Goal: Information Seeking & Learning: Learn about a topic

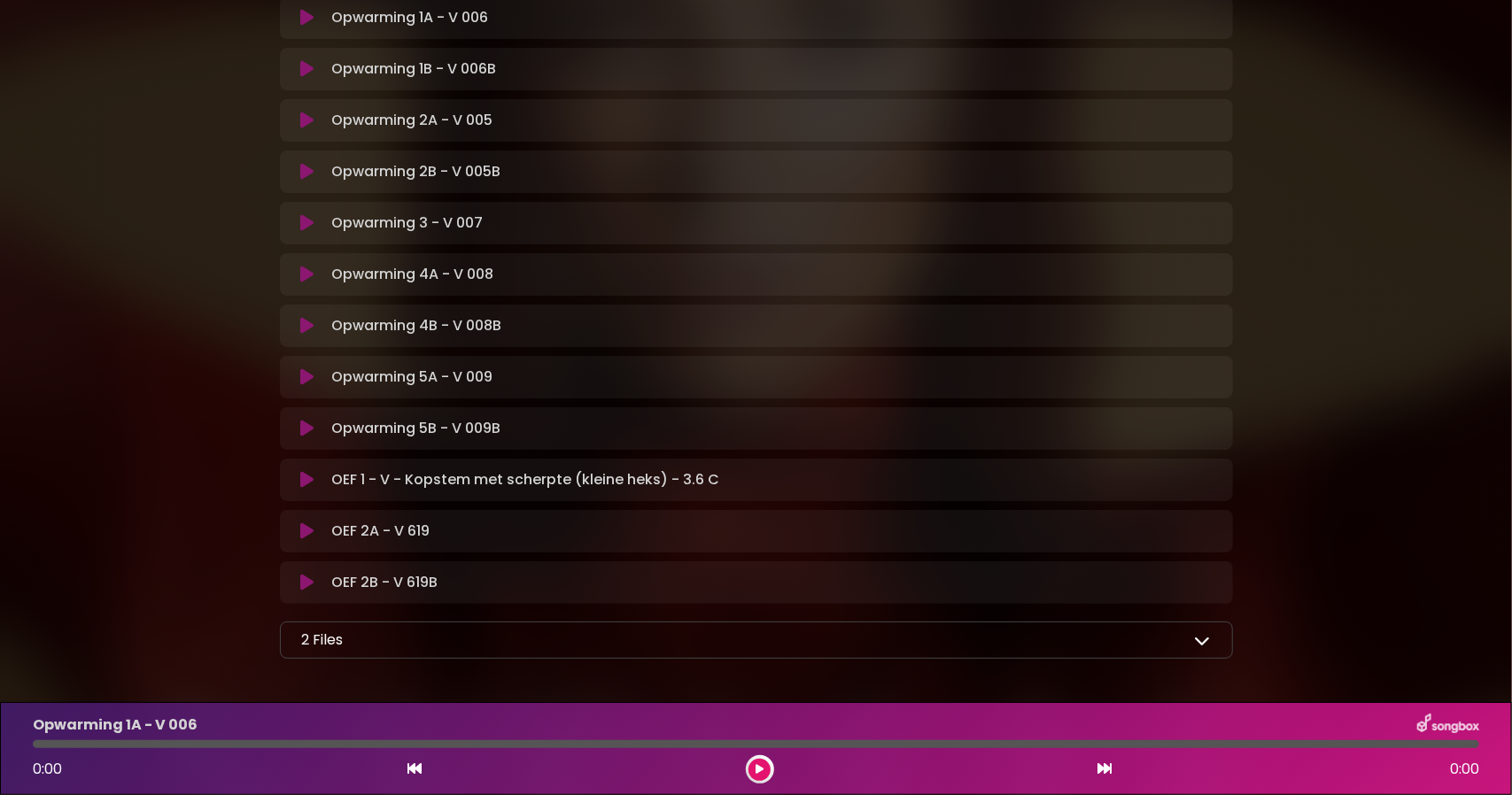
scroll to position [434, 0]
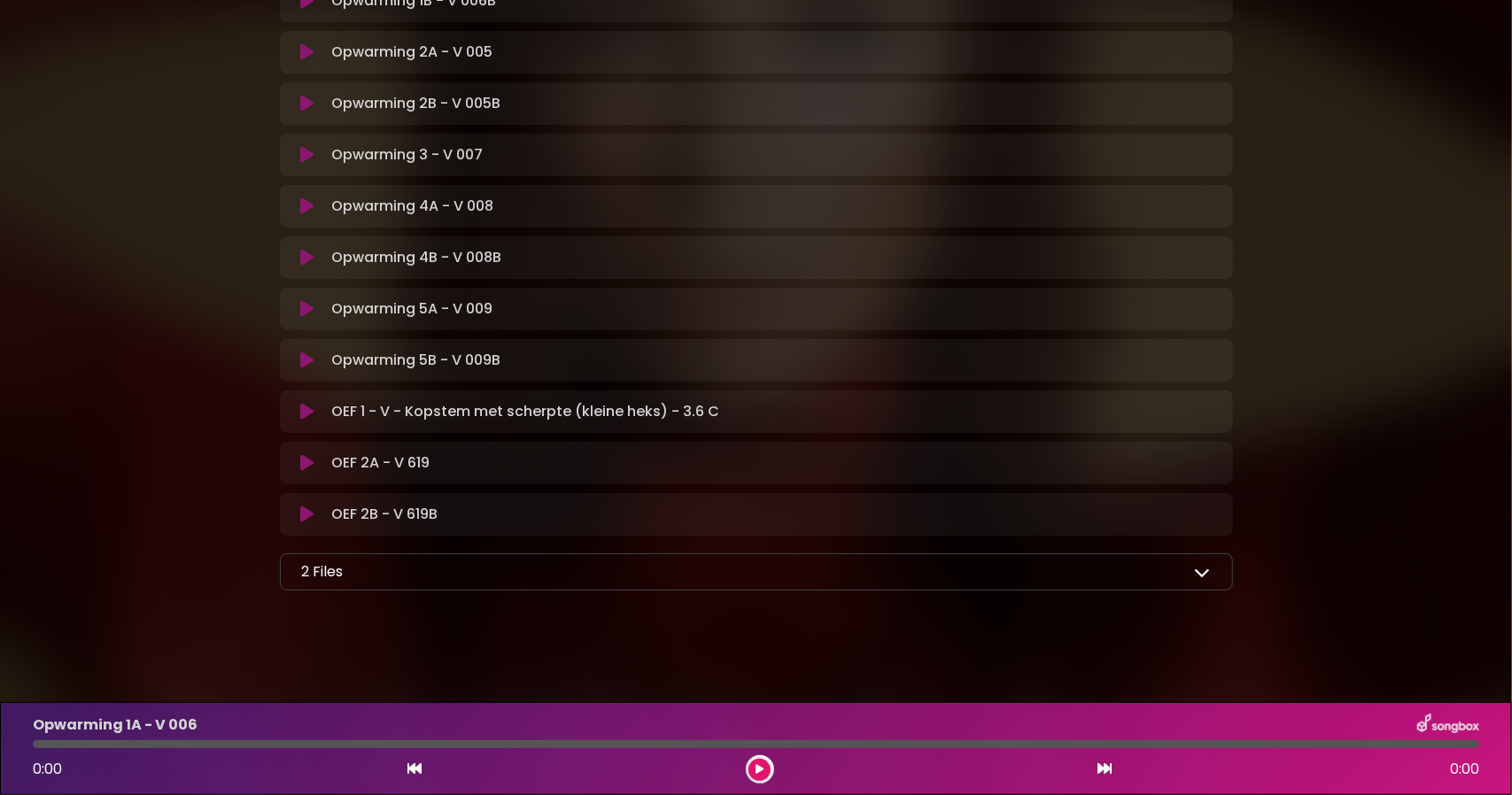
click at [761, 565] on div "2 Files" at bounding box center [756, 572] width 908 height 21
drag, startPoint x: 1222, startPoint y: 564, endPoint x: 1196, endPoint y: 570, distance: 26.7
click at [1222, 564] on div "2 Files Korte uitleg OPWARMING - [PERSON_NAME] In Koor.pdf Uitleg oefeningen ge…" at bounding box center [756, 572] width 953 height 37
click at [1196, 570] on icon at bounding box center [1203, 572] width 16 height 16
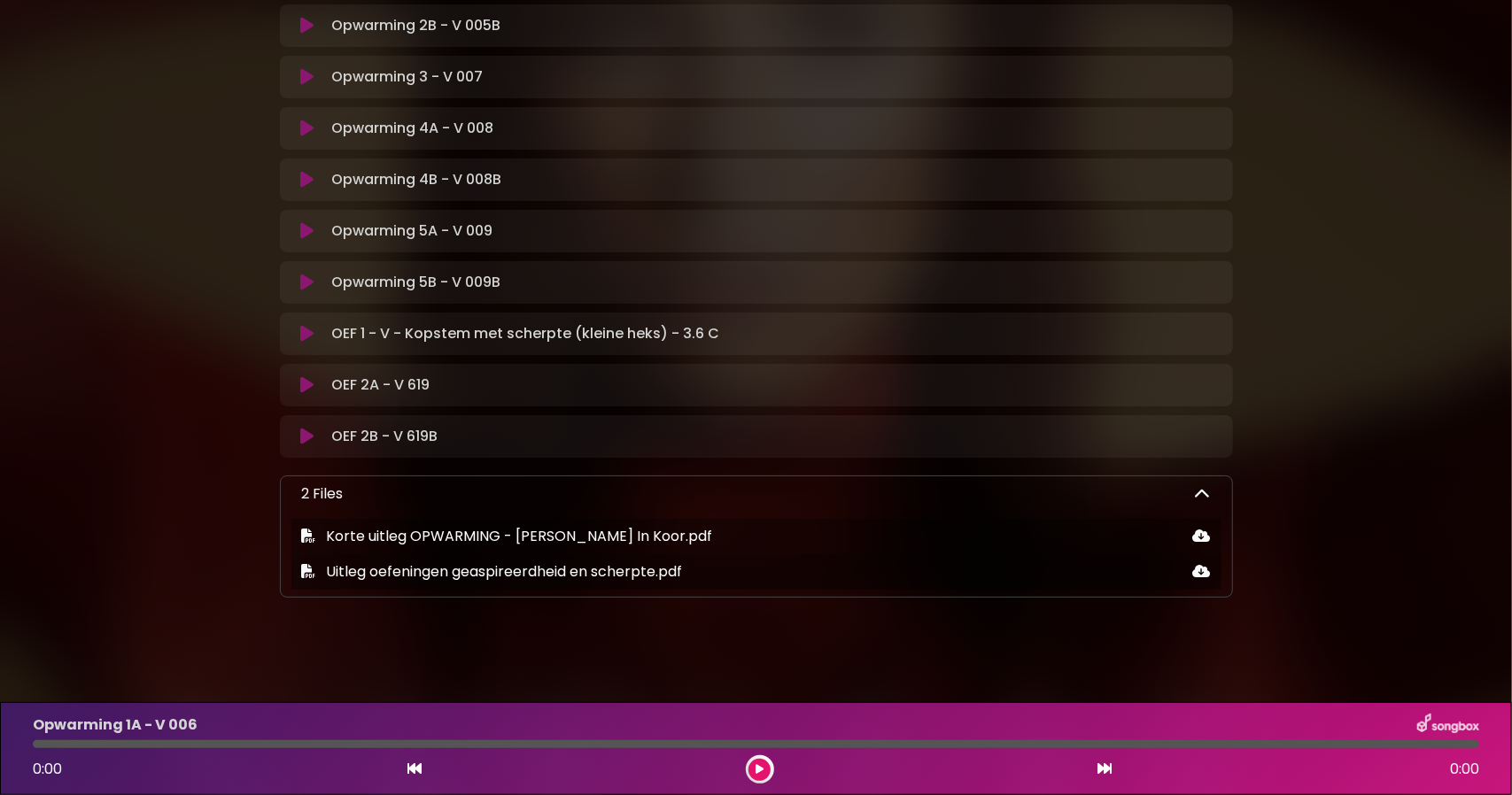
scroll to position [519, 0]
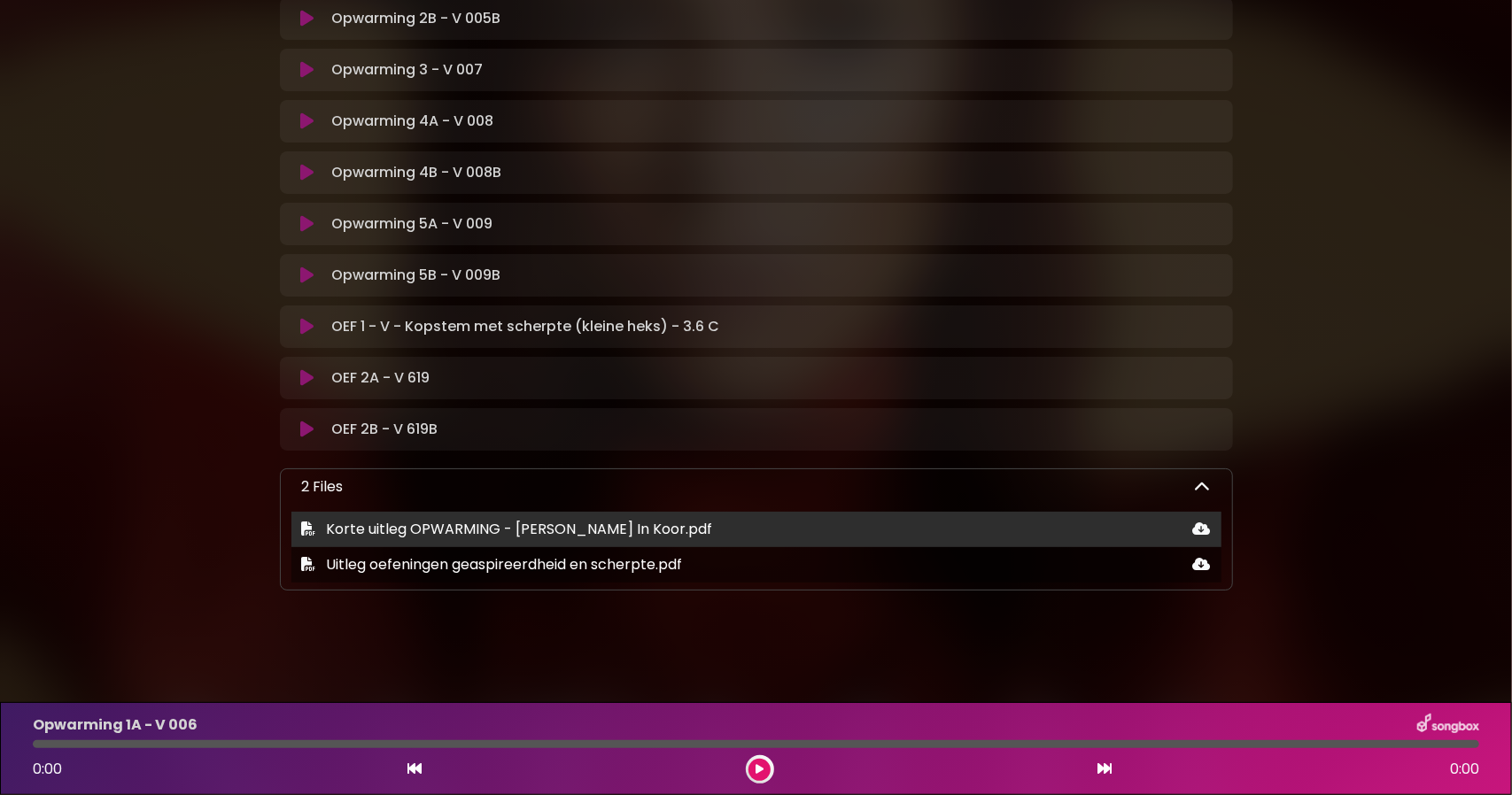
click at [520, 523] on span "Korte uitleg OPWARMING - Natalia In Koor.pdf" at bounding box center [520, 529] width 386 height 20
click at [1196, 525] on icon at bounding box center [1202, 529] width 18 height 14
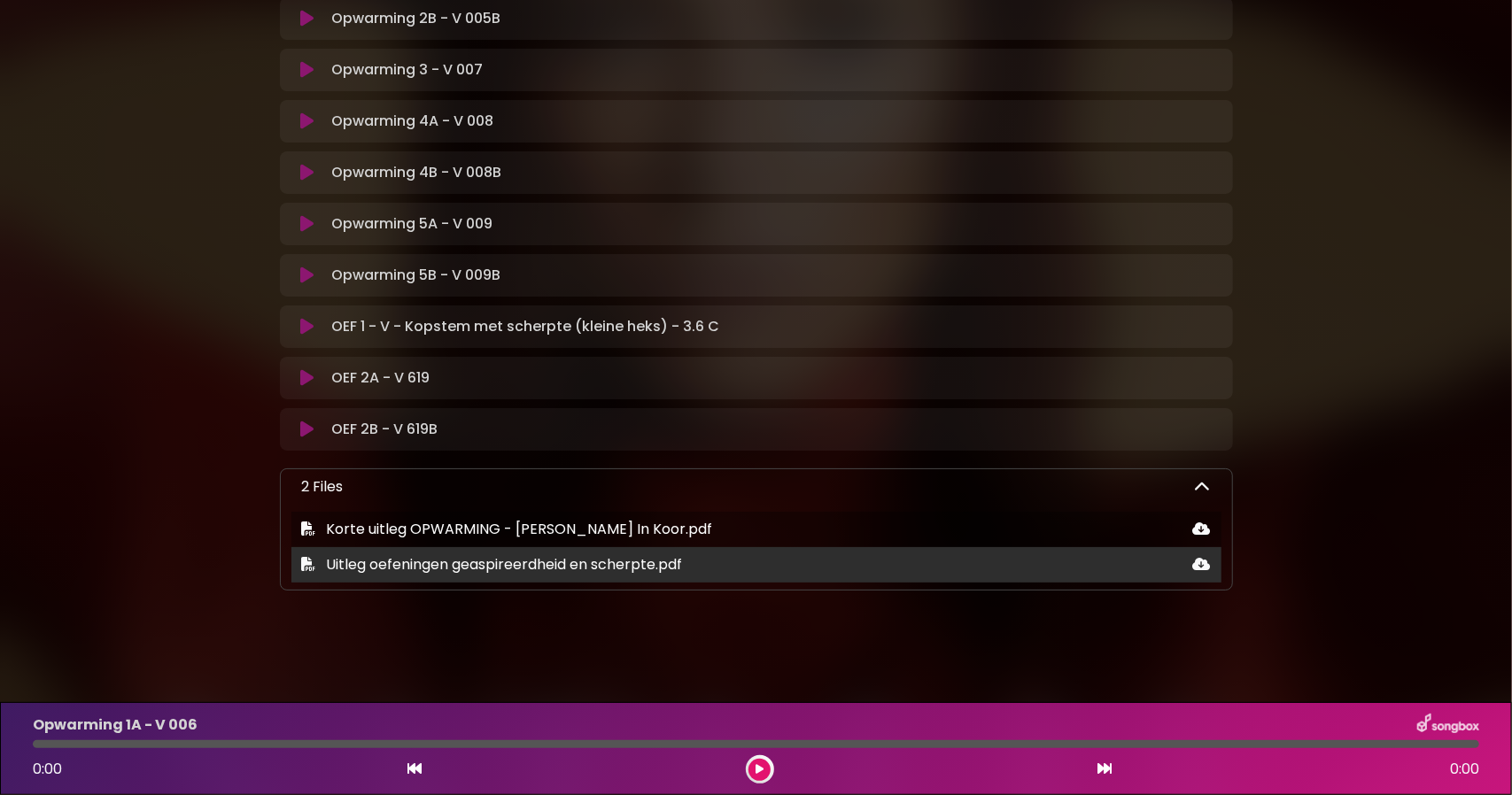
click at [478, 561] on span "Uitleg oefeningen geaspireerdheid en scherpte.pdf" at bounding box center [505, 564] width 356 height 20
click at [1204, 561] on icon at bounding box center [1202, 564] width 18 height 14
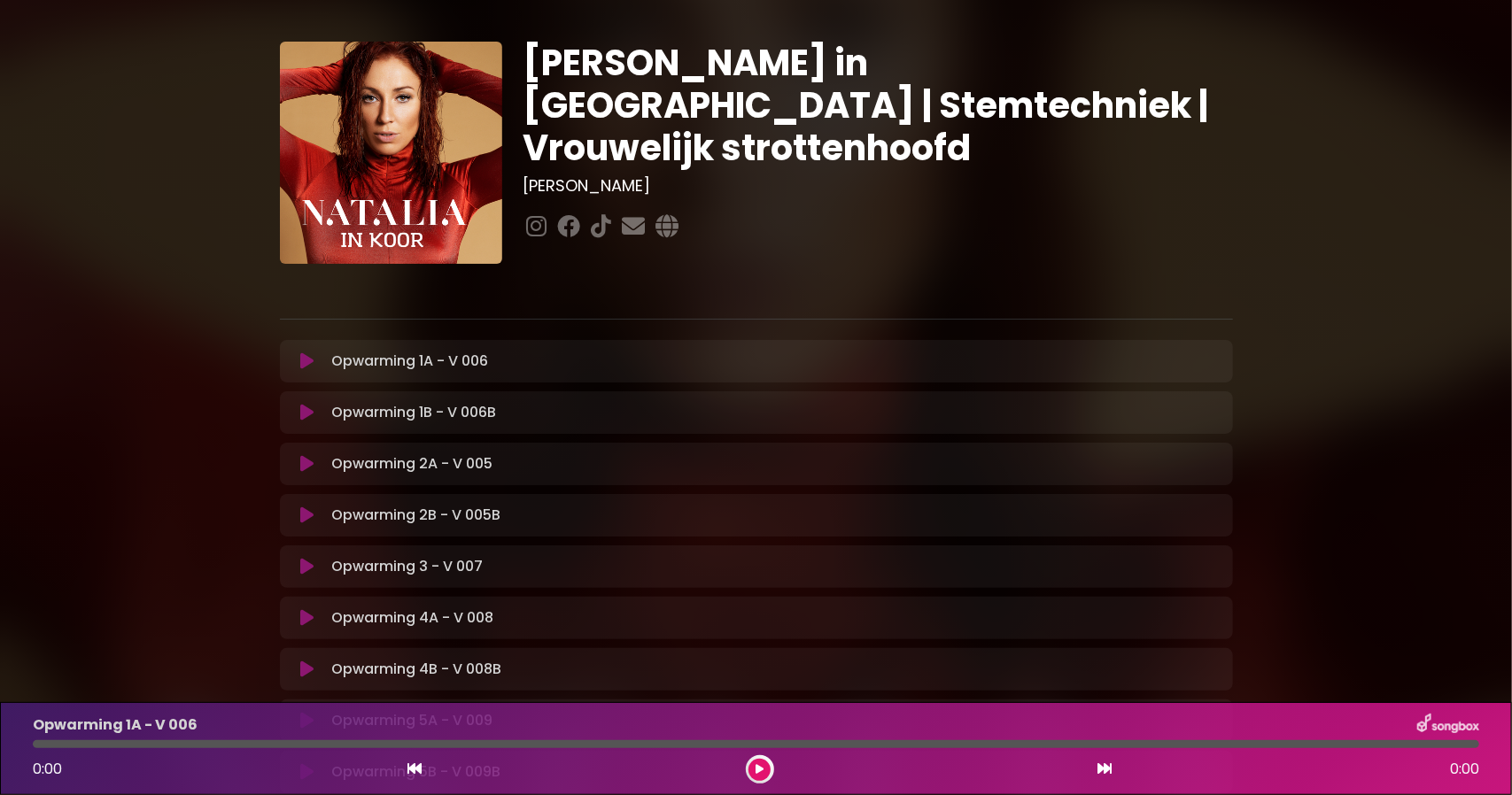
scroll to position [0, 0]
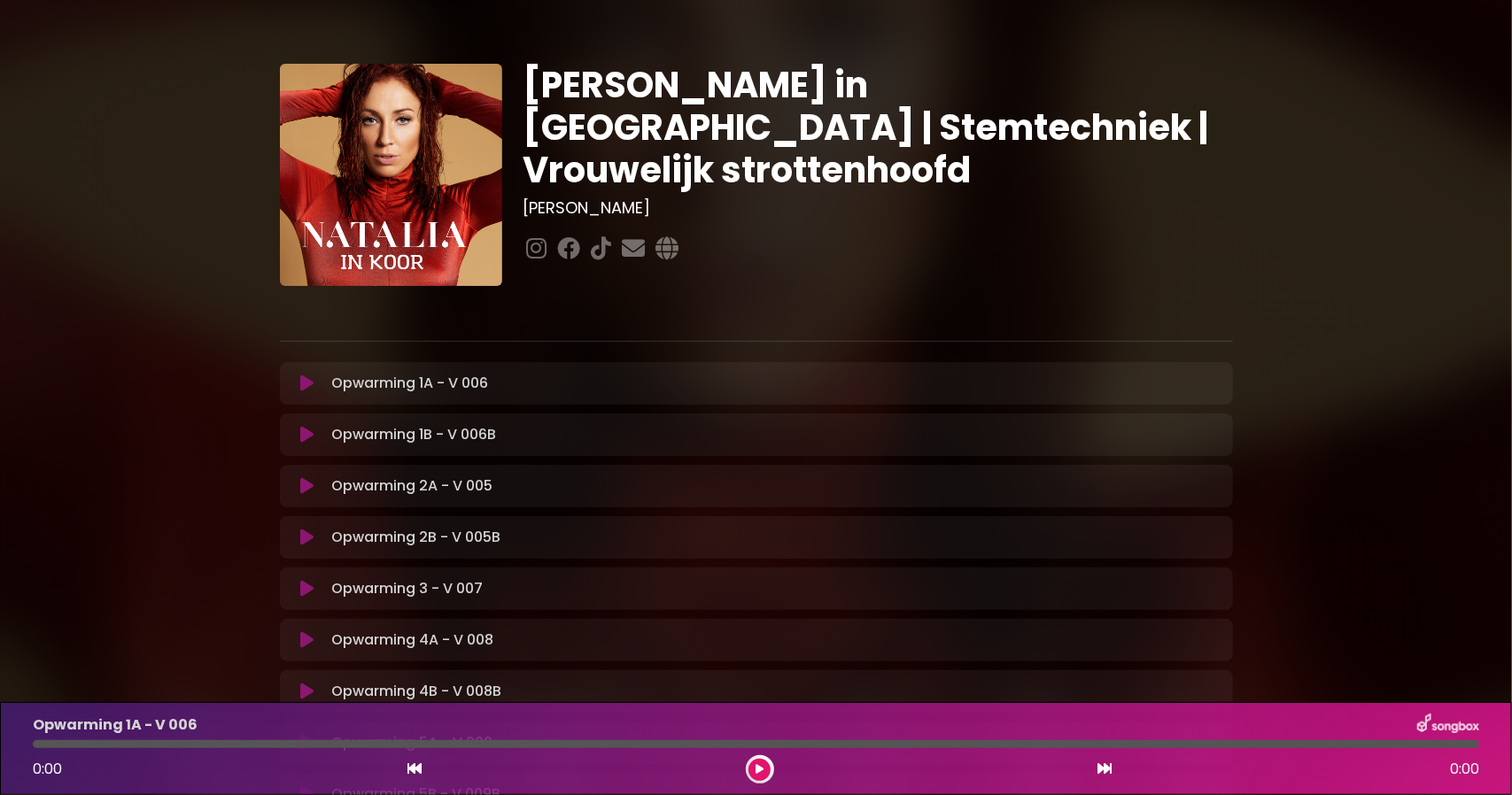
click at [316, 387] on button at bounding box center [308, 383] width 35 height 18
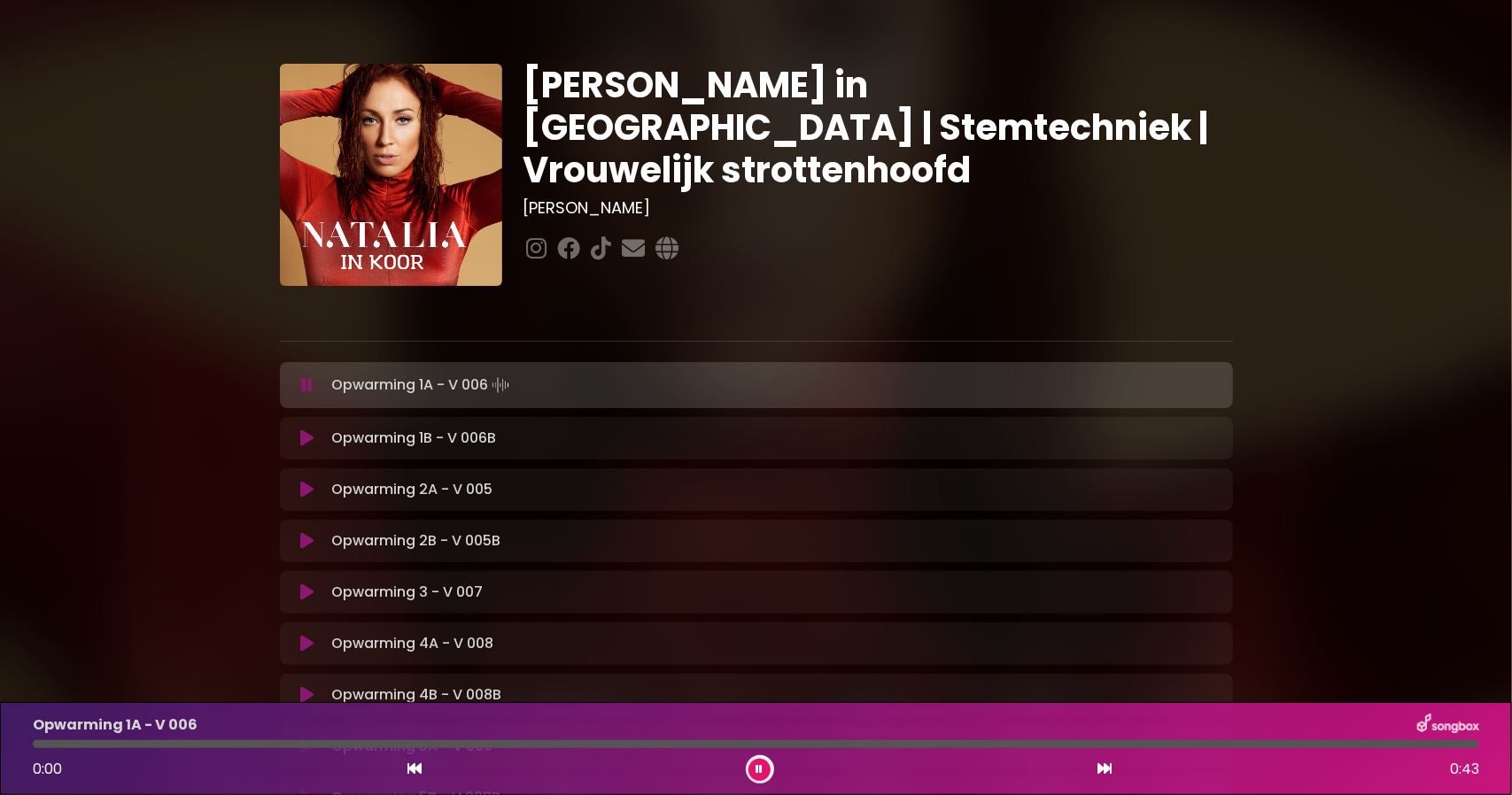
click at [307, 384] on icon at bounding box center [307, 385] width 12 height 18
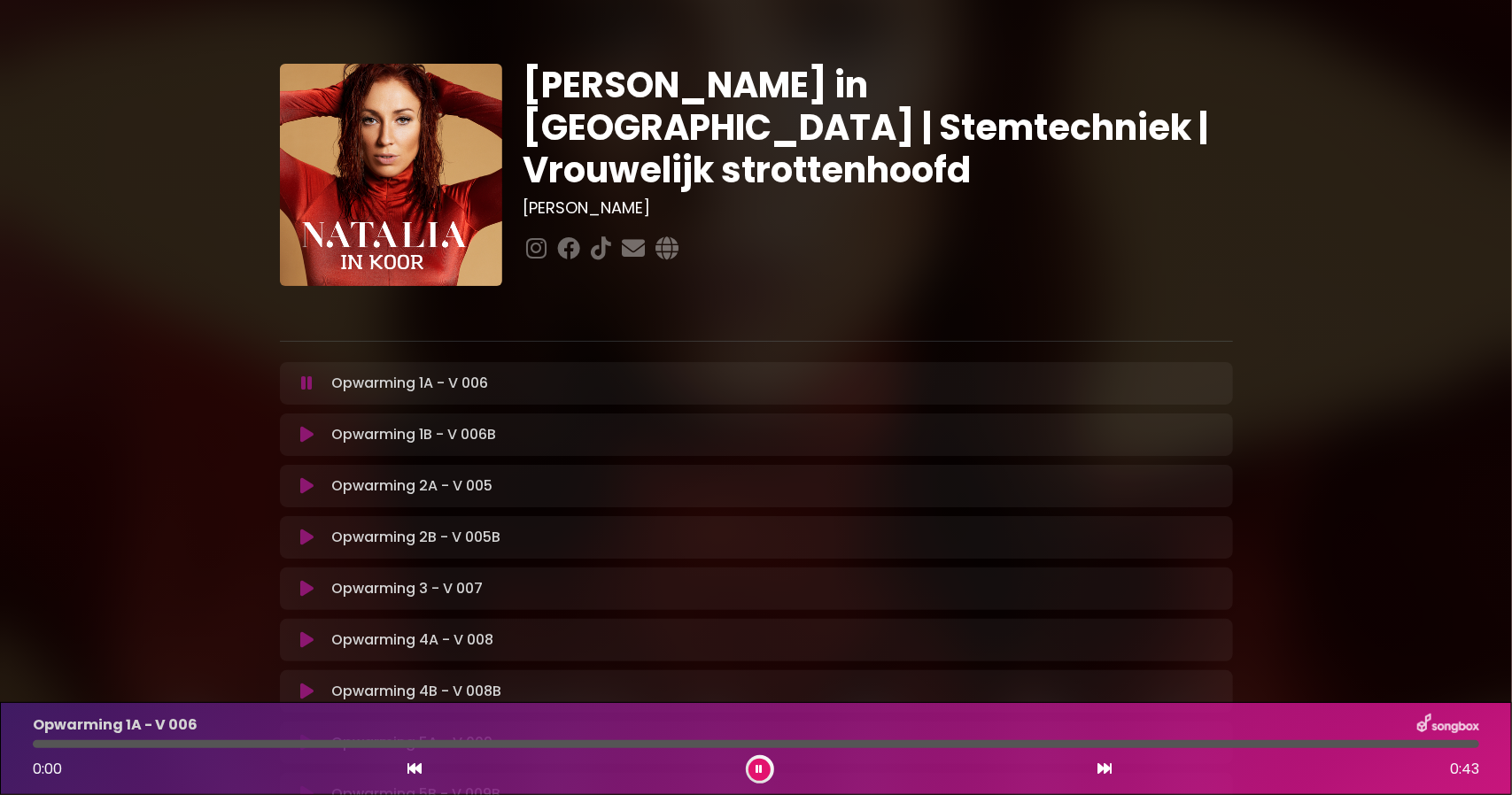
click at [305, 434] on icon at bounding box center [307, 435] width 13 height 18
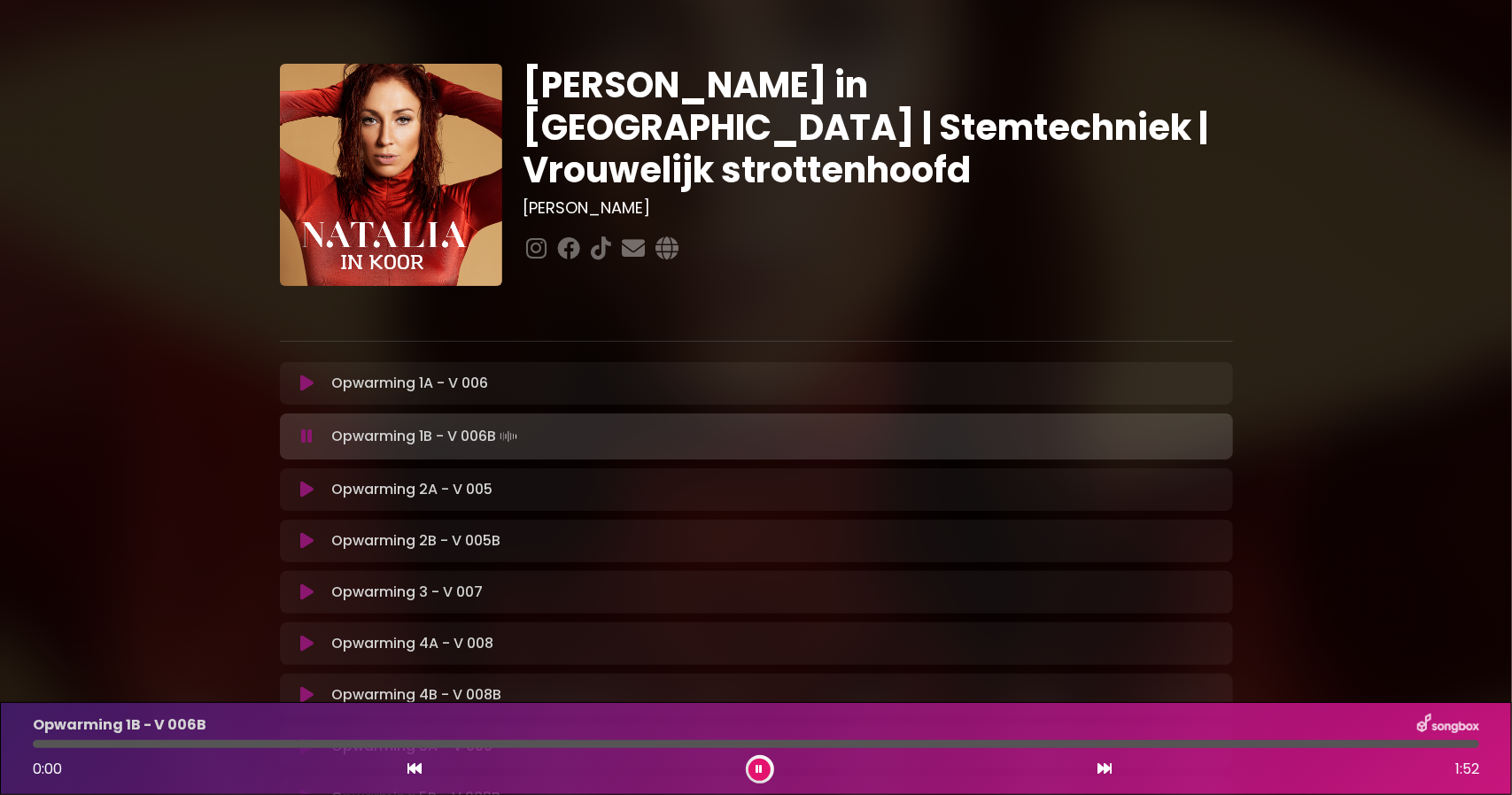
click at [757, 768] on icon at bounding box center [760, 769] width 7 height 11
click at [758, 766] on icon at bounding box center [760, 769] width 7 height 11
click at [312, 543] on icon at bounding box center [307, 541] width 13 height 18
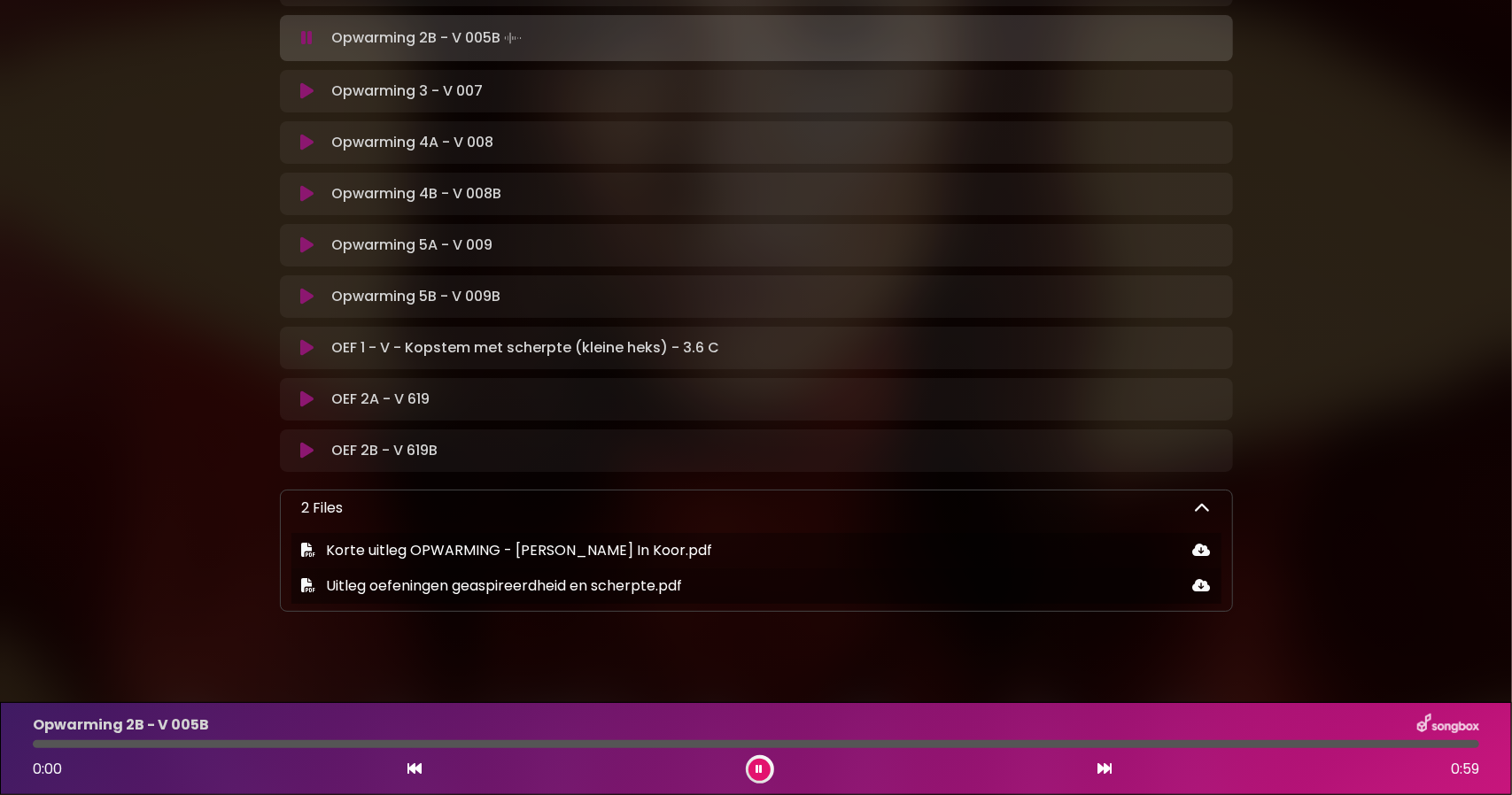
scroll to position [522, 0]
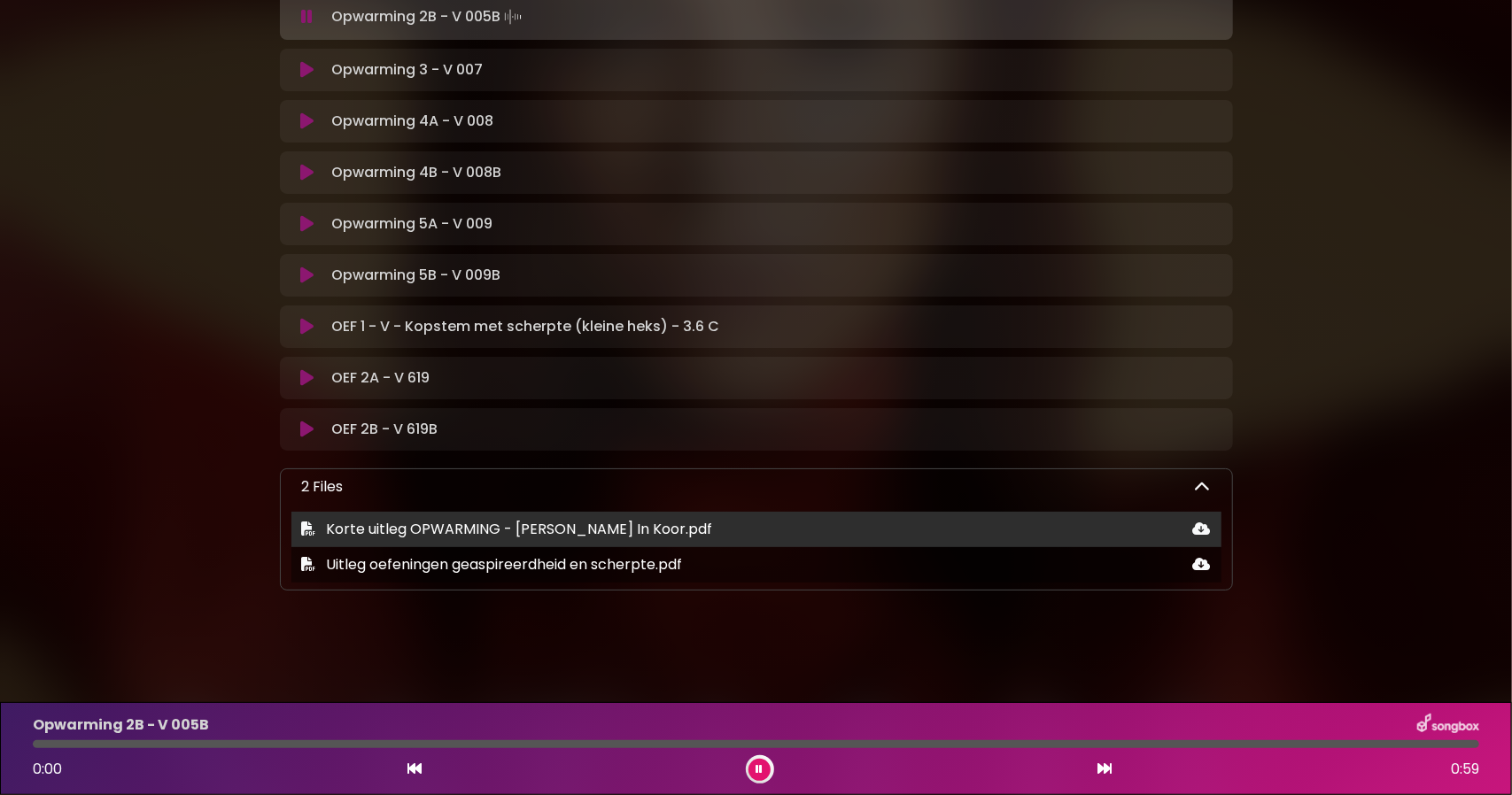
click at [560, 535] on span "Korte uitleg OPWARMING - Natalia In Koor.pdf" at bounding box center [520, 529] width 386 height 20
click at [1203, 525] on icon at bounding box center [1202, 529] width 18 height 14
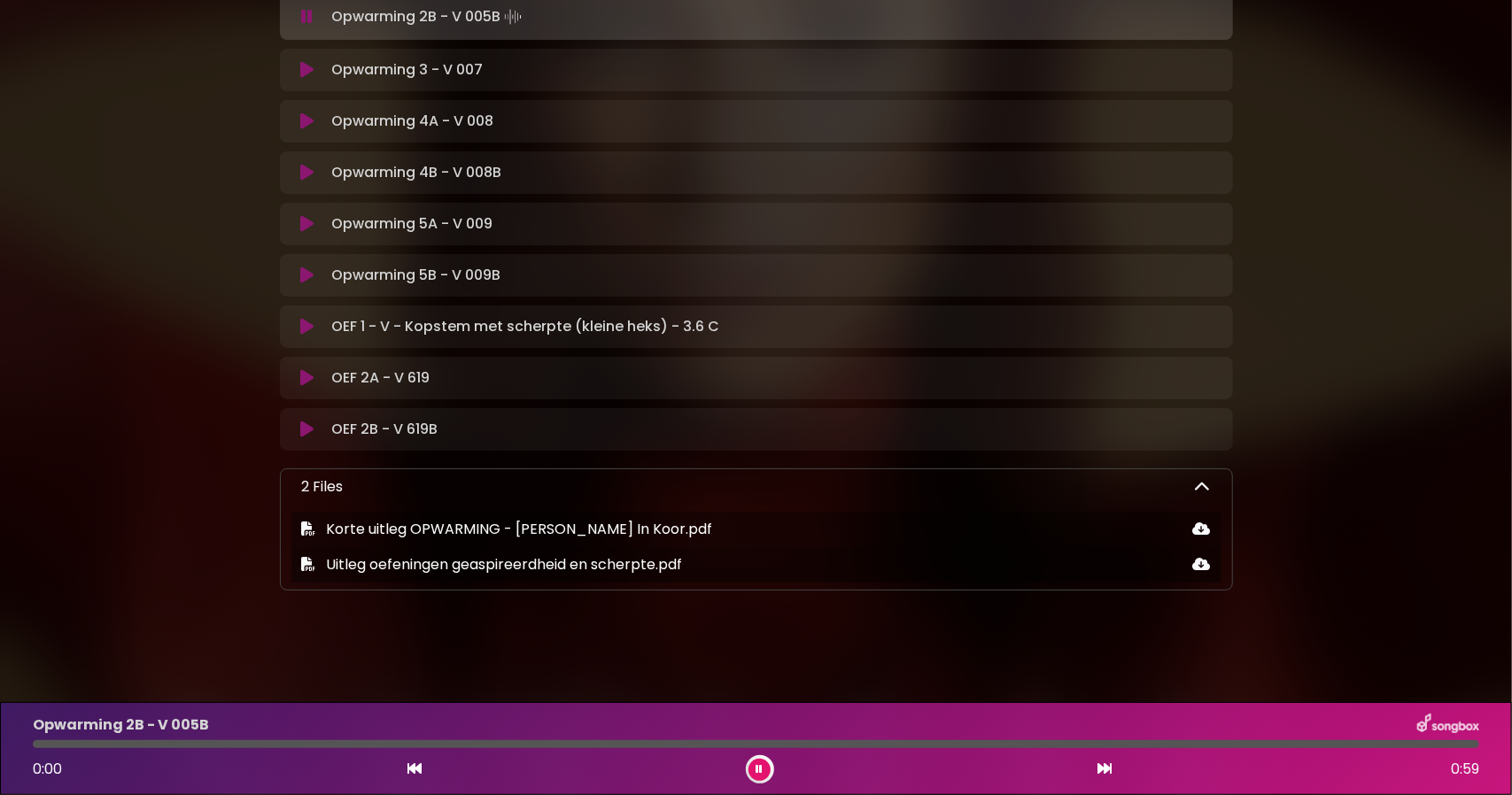
click at [758, 764] on icon at bounding box center [760, 769] width 7 height 11
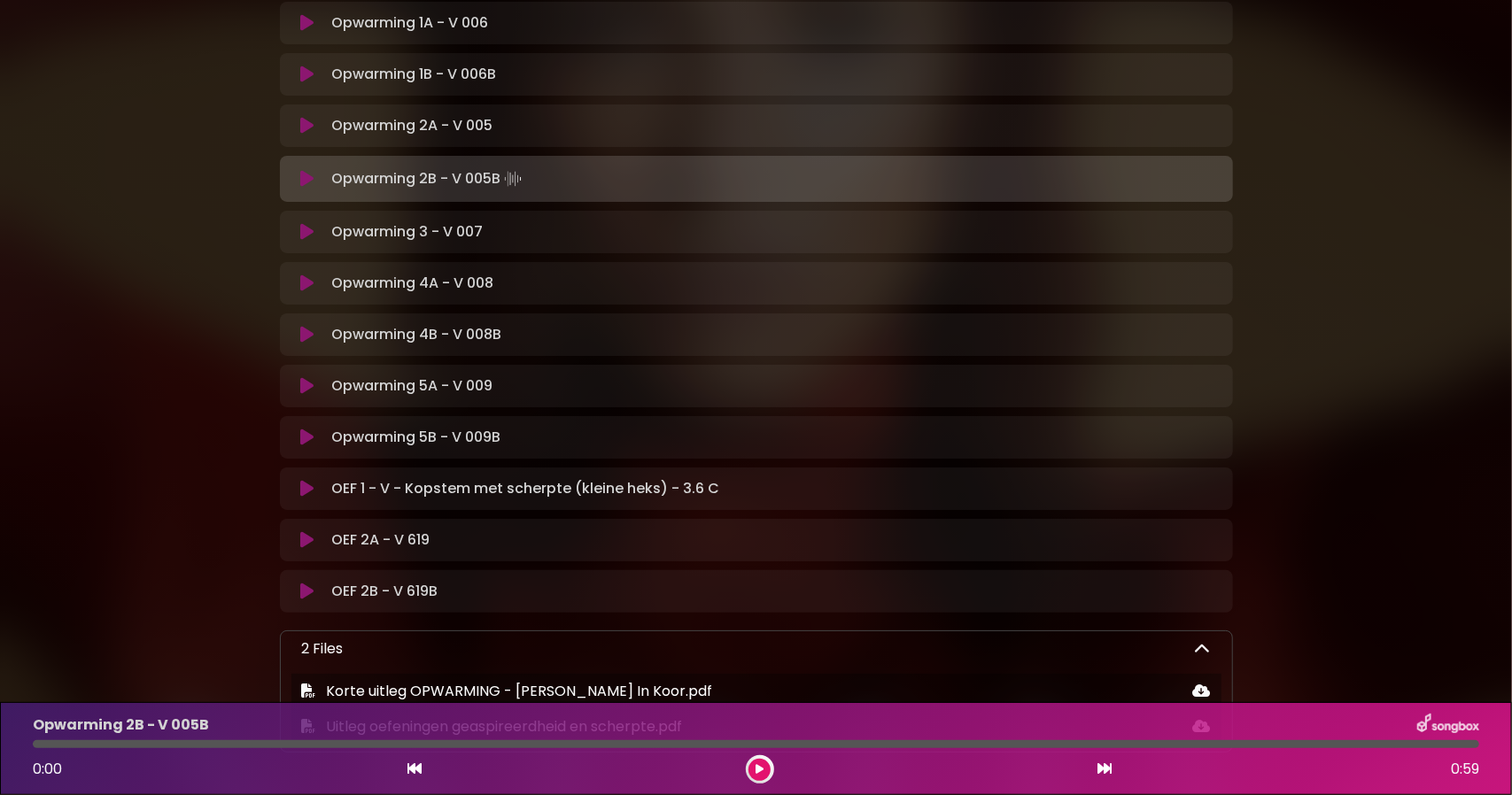
scroll to position [345, 0]
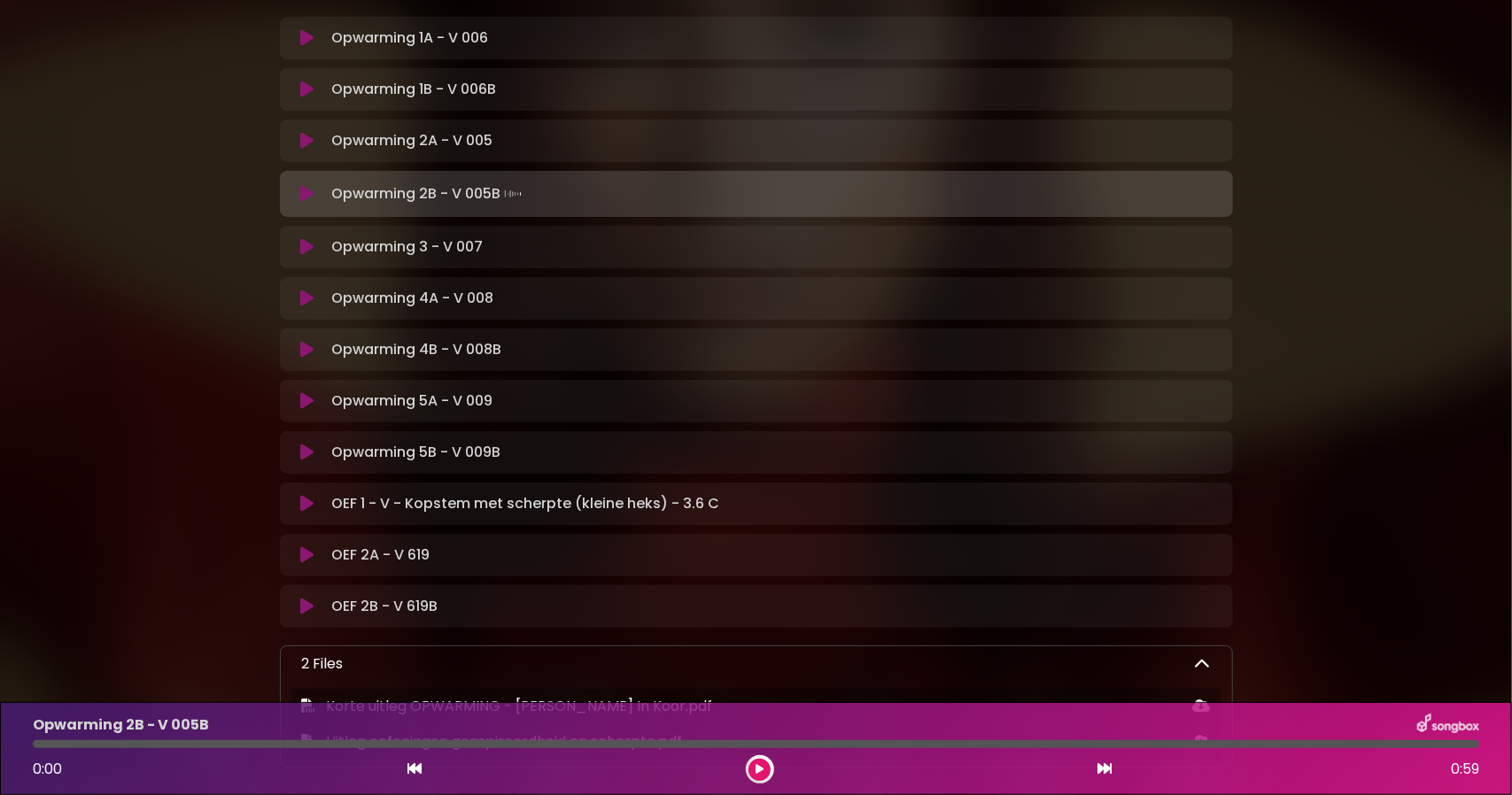
click at [305, 193] on icon at bounding box center [307, 194] width 13 height 18
click at [757, 766] on icon at bounding box center [760, 769] width 8 height 11
click at [409, 740] on div "Opwarming 2B - V 005B 0:00 0:59" at bounding box center [756, 749] width 1467 height 70
click at [441, 742] on div at bounding box center [756, 744] width 1447 height 8
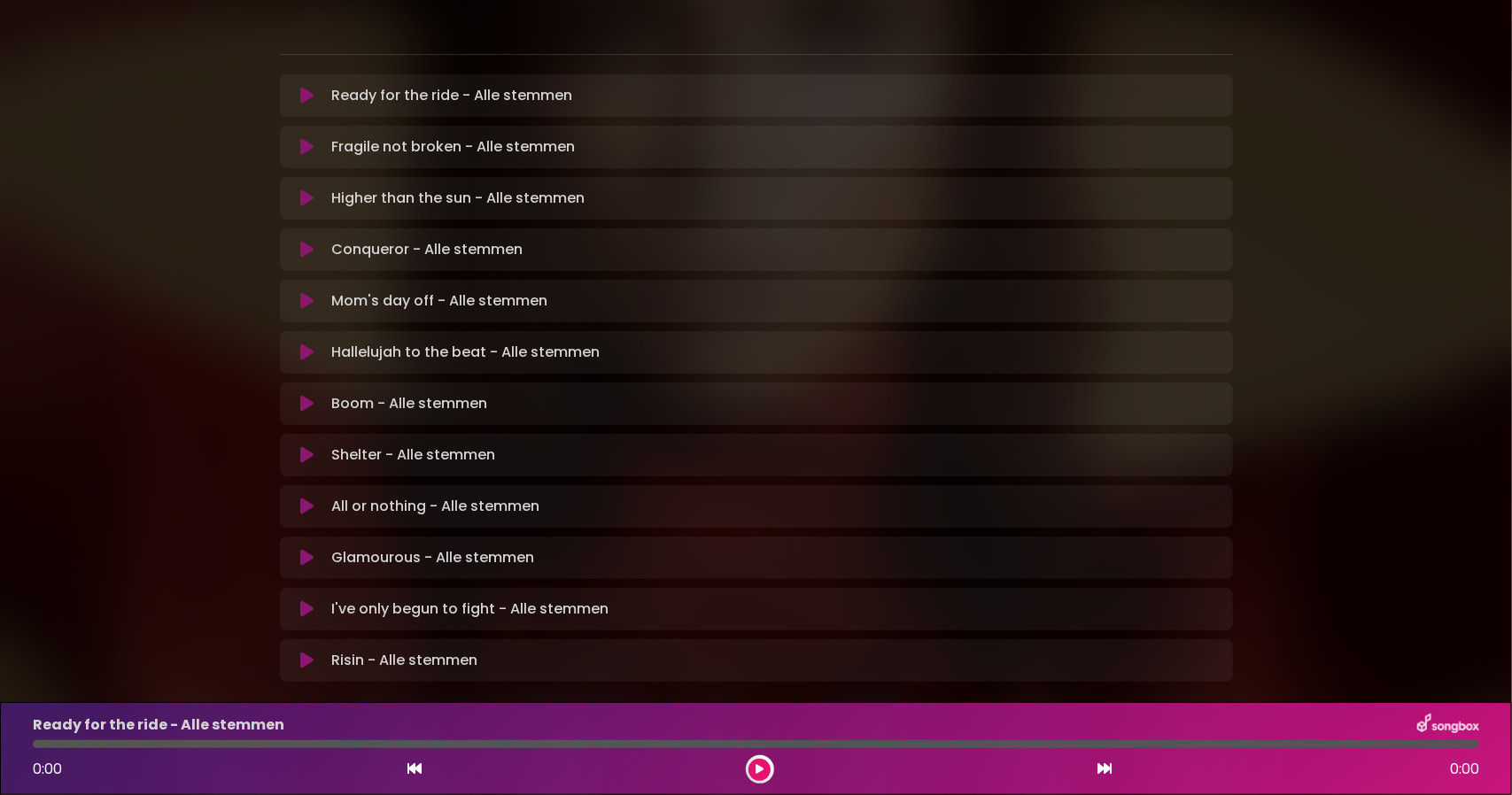
scroll to position [354, 0]
click at [308, 445] on icon at bounding box center [307, 454] width 13 height 18
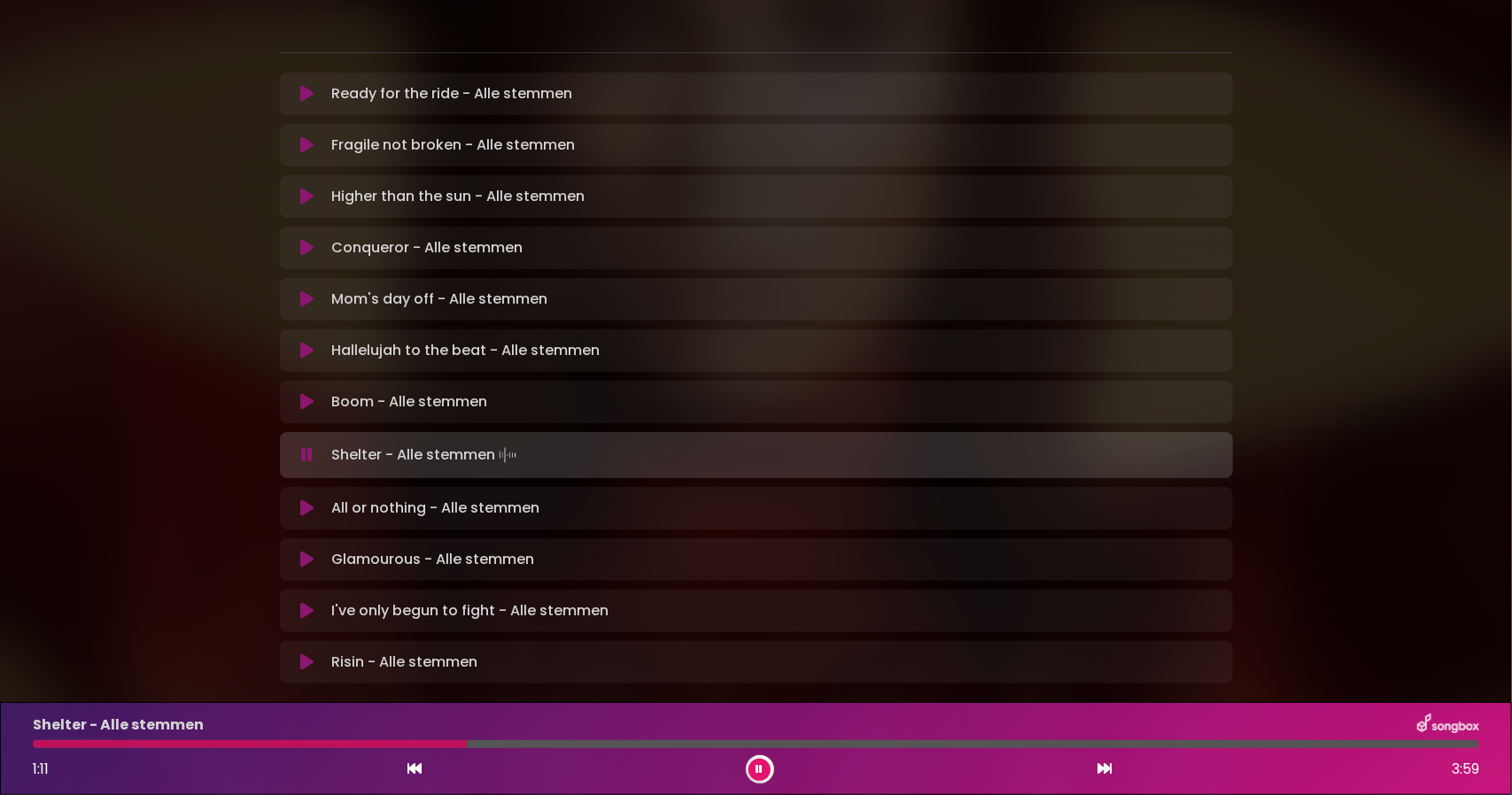
click at [759, 768] on icon at bounding box center [760, 769] width 7 height 11
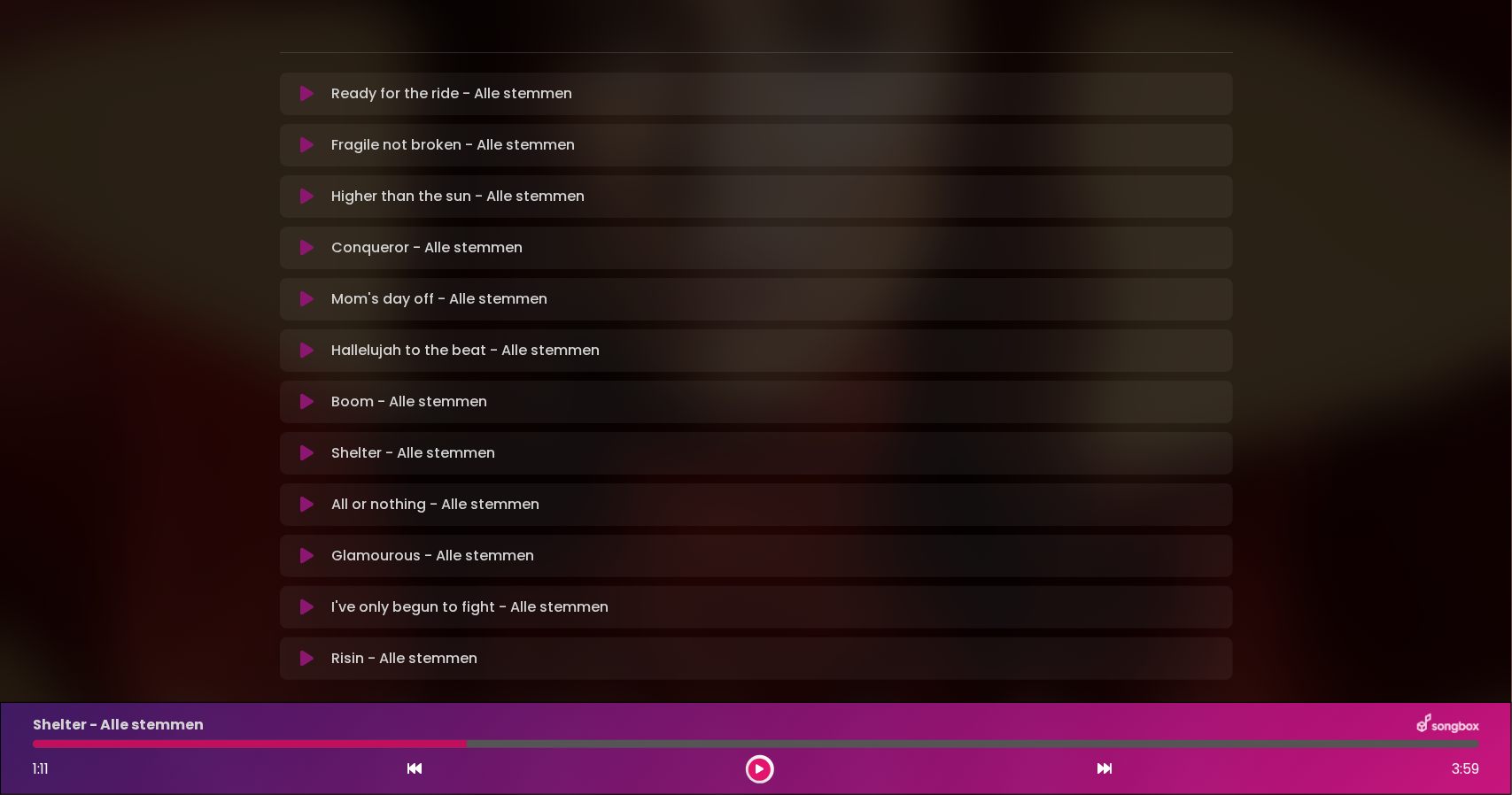
click at [762, 767] on icon at bounding box center [760, 769] width 8 height 11
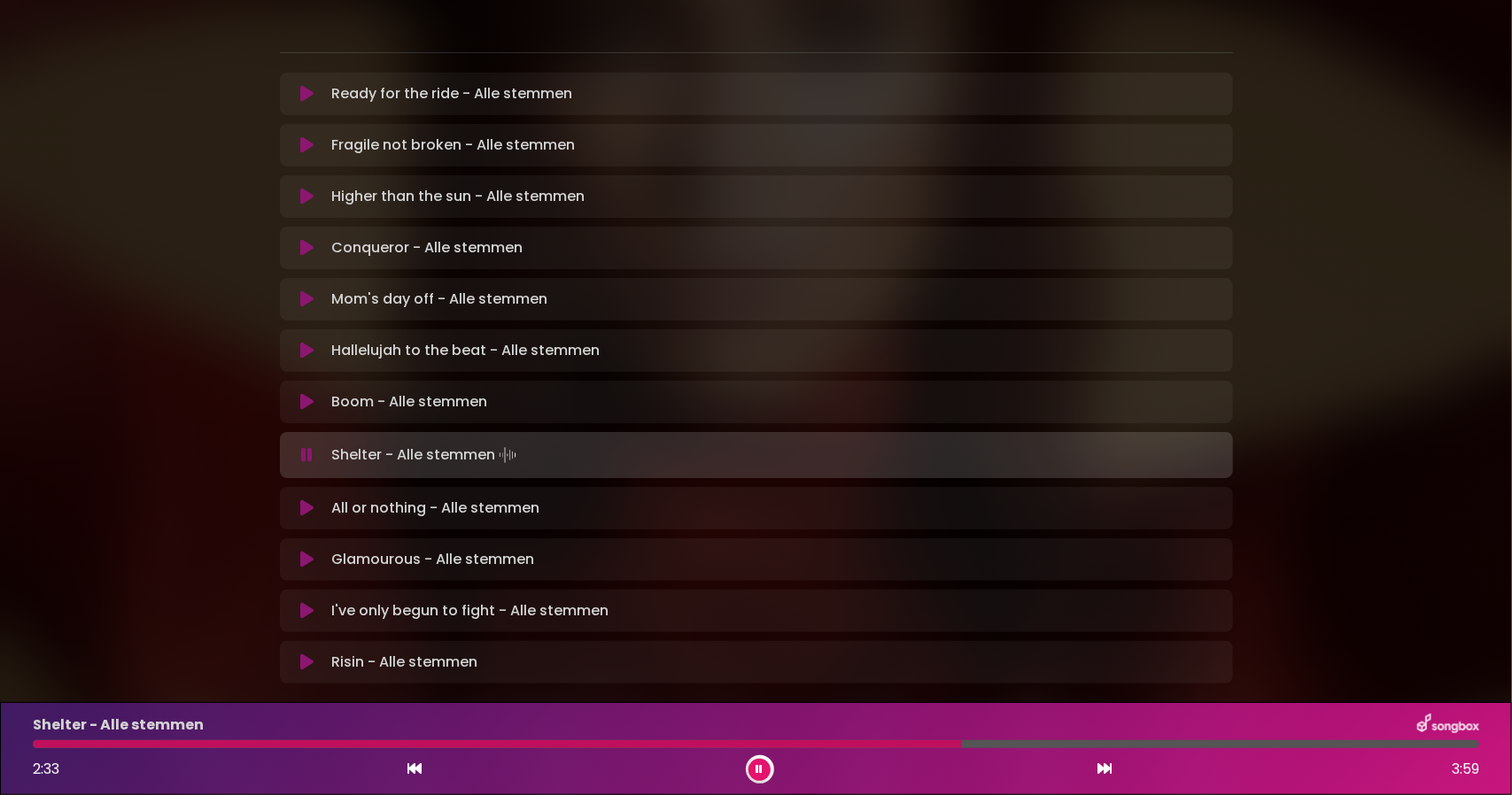
click at [1150, 745] on div at bounding box center [756, 744] width 1447 height 8
click at [758, 766] on icon at bounding box center [760, 769] width 7 height 11
